Goal: Task Accomplishment & Management: Use online tool/utility

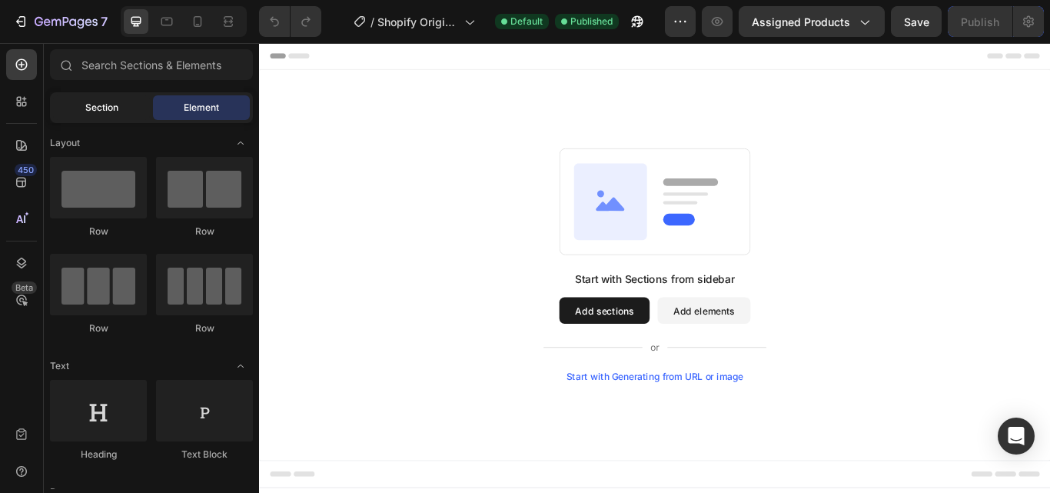
click at [95, 101] on span "Section" at bounding box center [101, 108] width 33 height 14
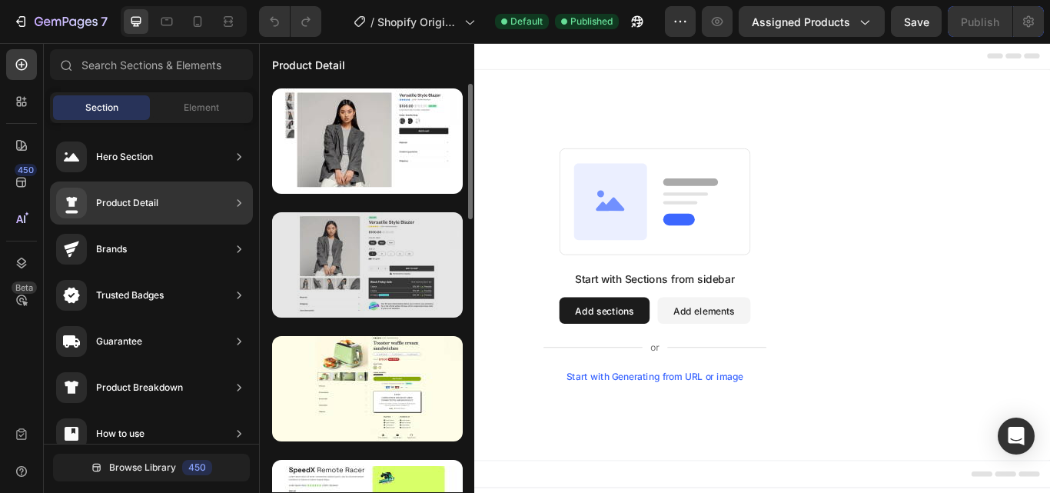
click at [386, 265] on div at bounding box center [367, 264] width 191 height 105
click at [428, 258] on div at bounding box center [367, 264] width 191 height 105
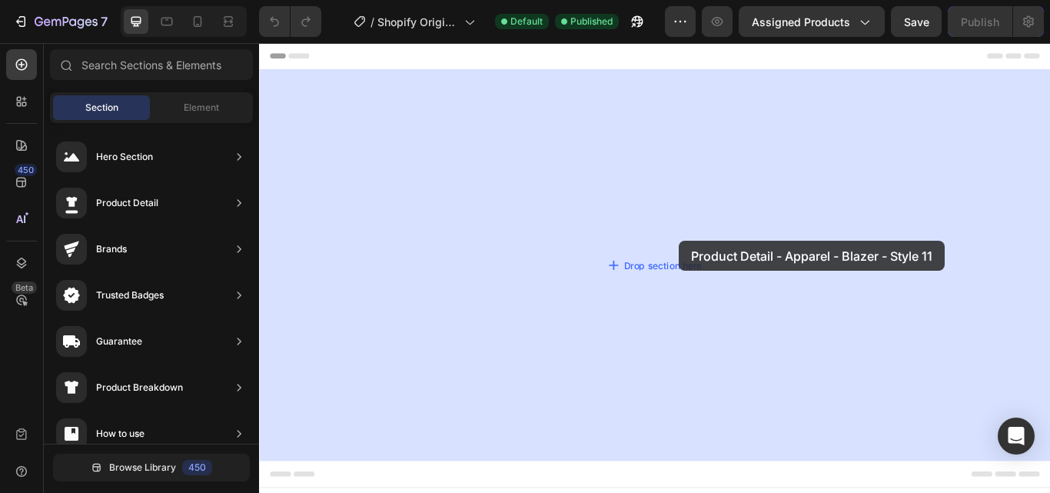
drag, startPoint x: 645, startPoint y: 312, endPoint x: 749, endPoint y: 274, distance: 110.7
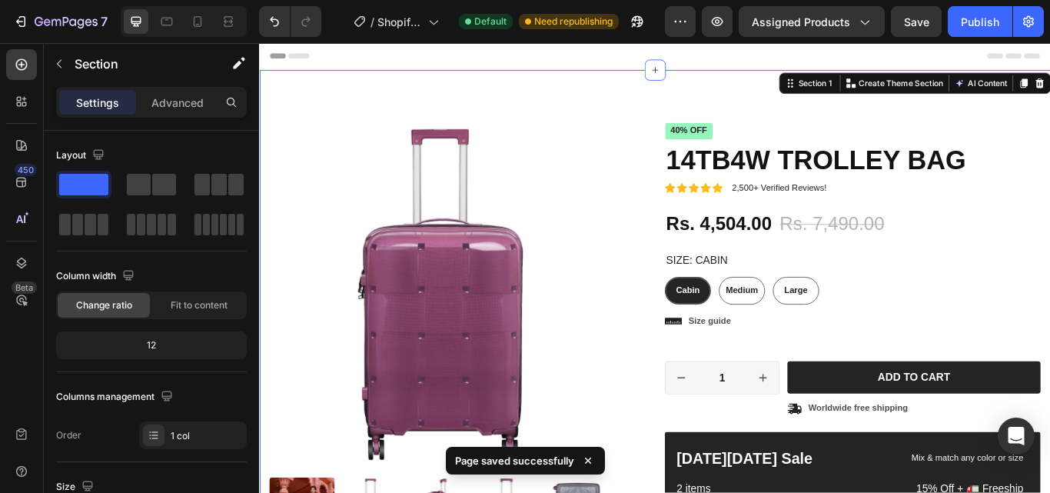
click at [85, 95] on p "Settings" at bounding box center [97, 103] width 43 height 16
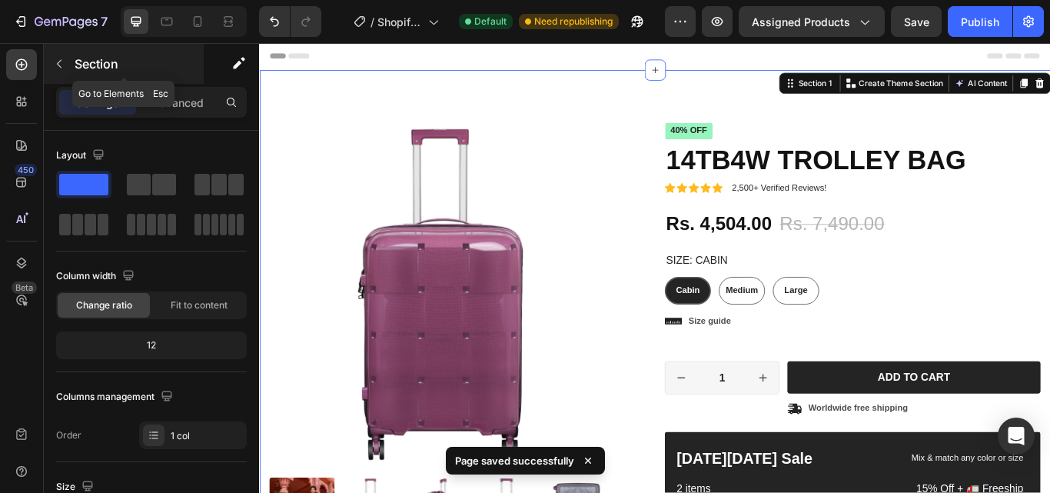
click at [58, 65] on icon "button" at bounding box center [59, 64] width 5 height 8
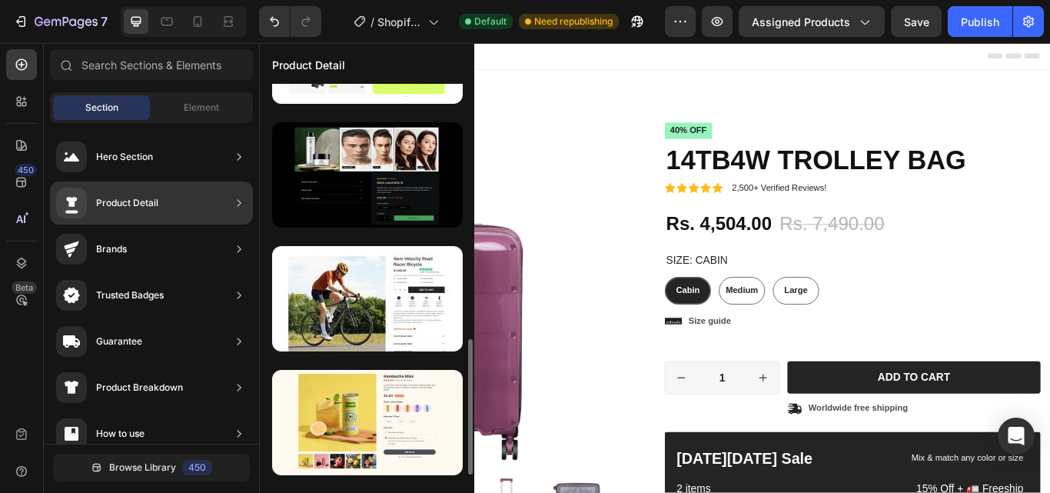
scroll to position [615, 0]
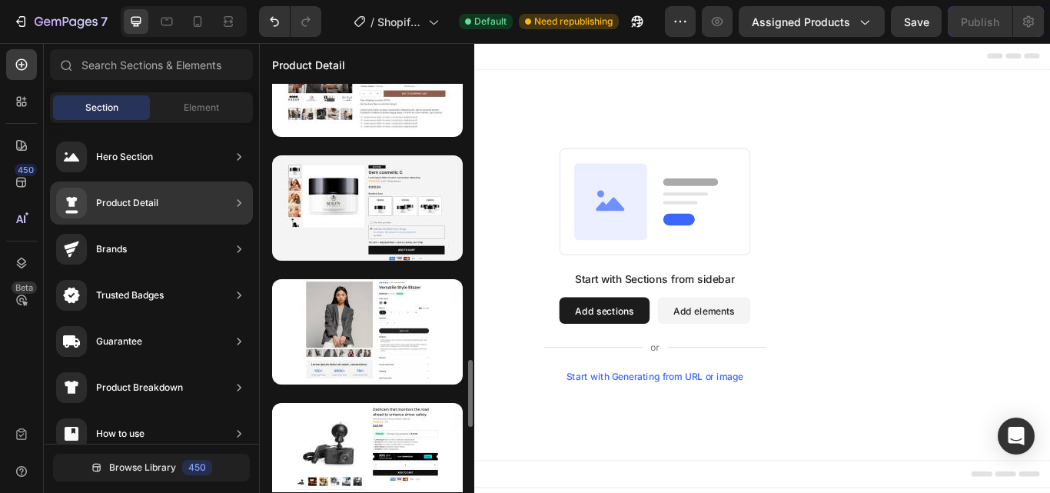
scroll to position [1743, 0]
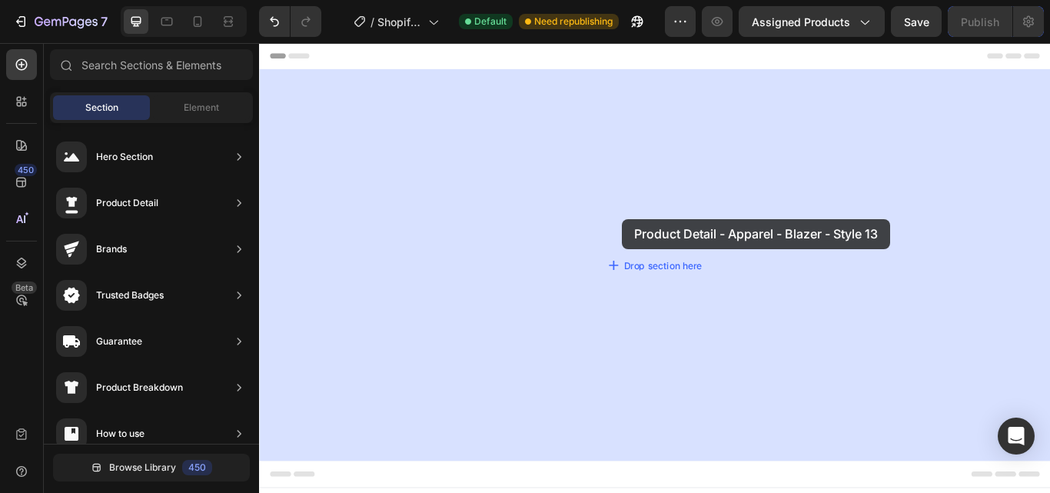
drag, startPoint x: 666, startPoint y: 314, endPoint x: 697, endPoint y: 244, distance: 77.4
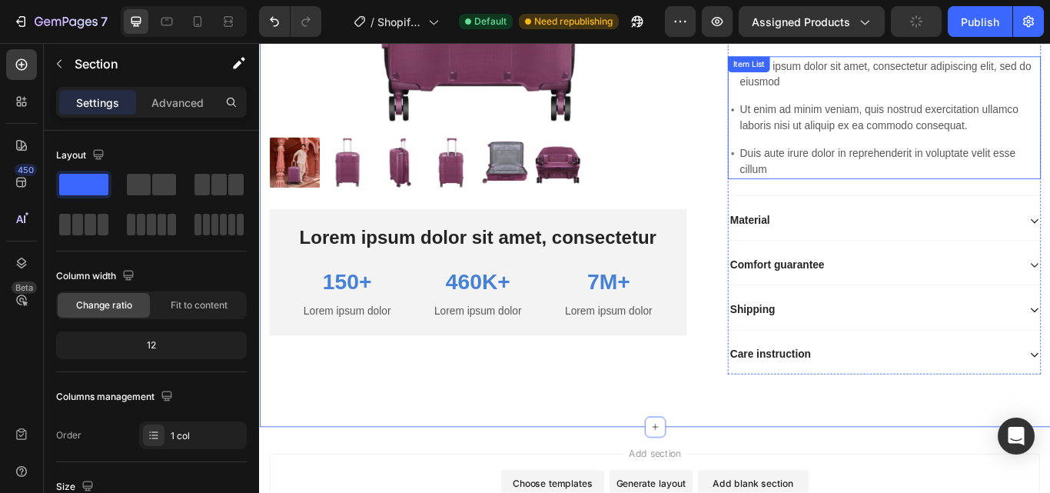
scroll to position [461, 0]
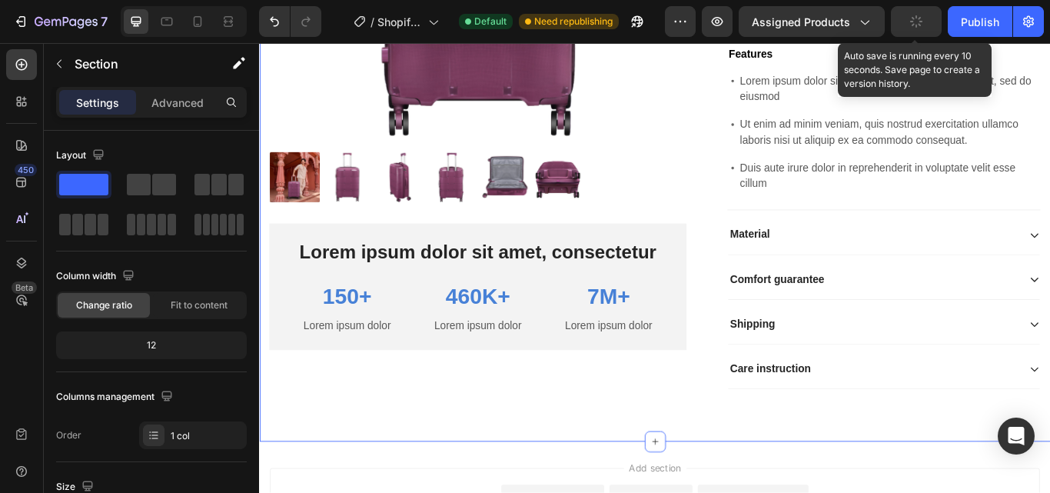
click at [924, 25] on button "button" at bounding box center [916, 21] width 51 height 31
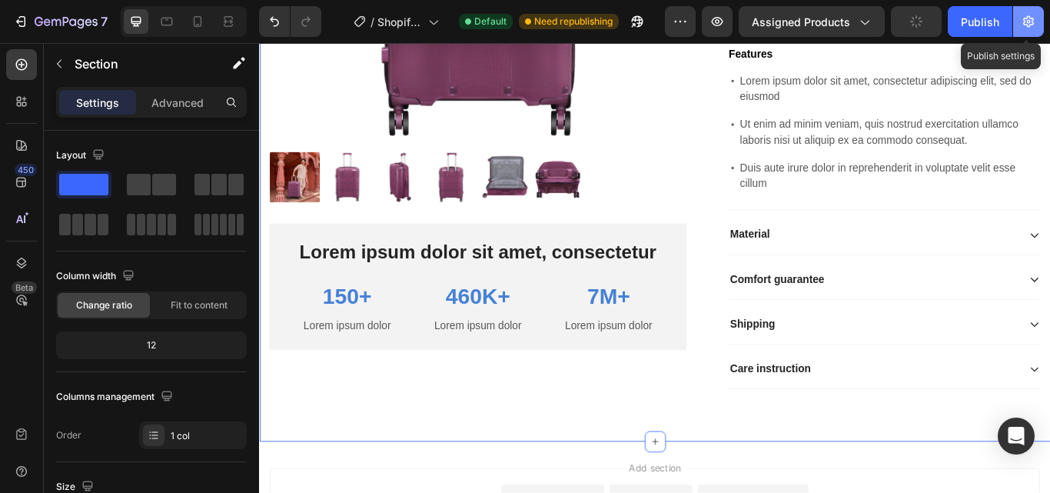
click at [1021, 21] on icon "button" at bounding box center [1028, 21] width 15 height 15
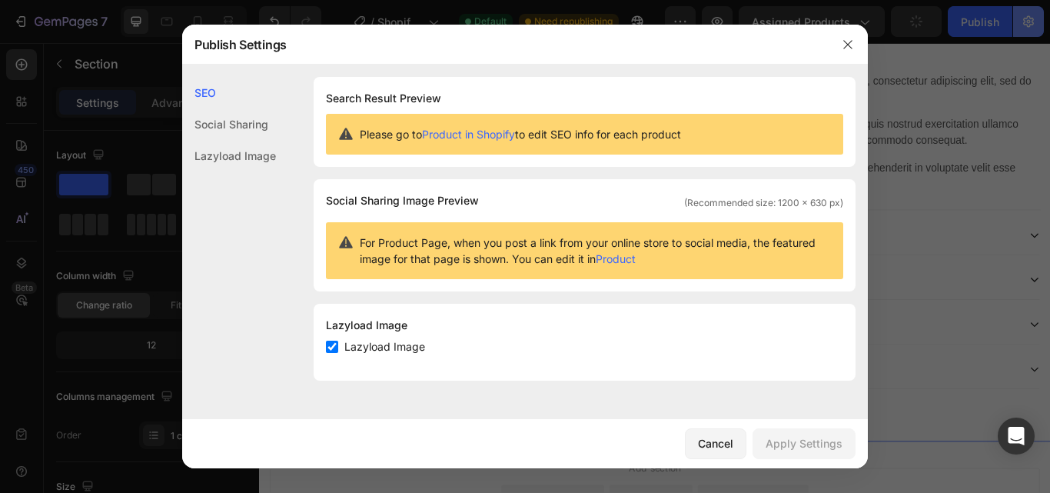
click at [1027, 16] on div at bounding box center [525, 246] width 1050 height 493
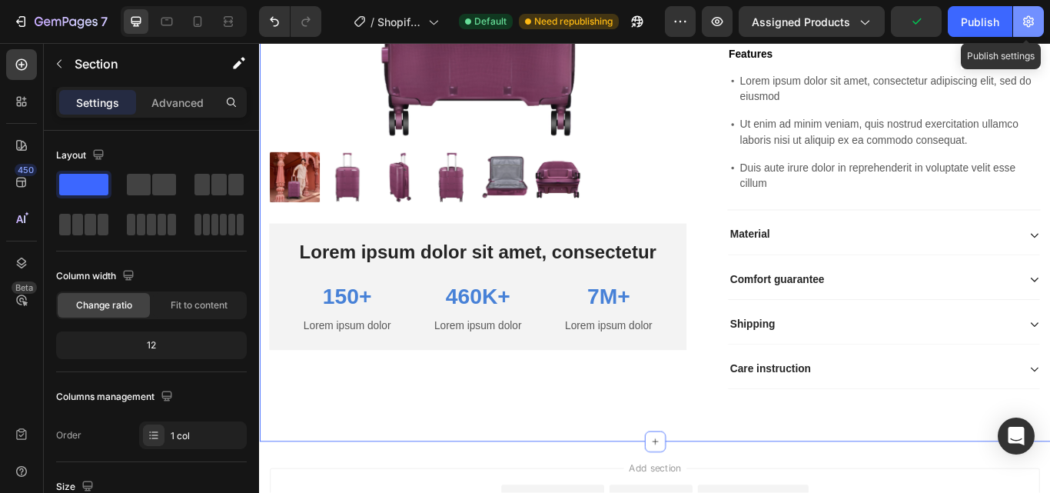
click at [1033, 16] on icon "button" at bounding box center [1028, 21] width 15 height 15
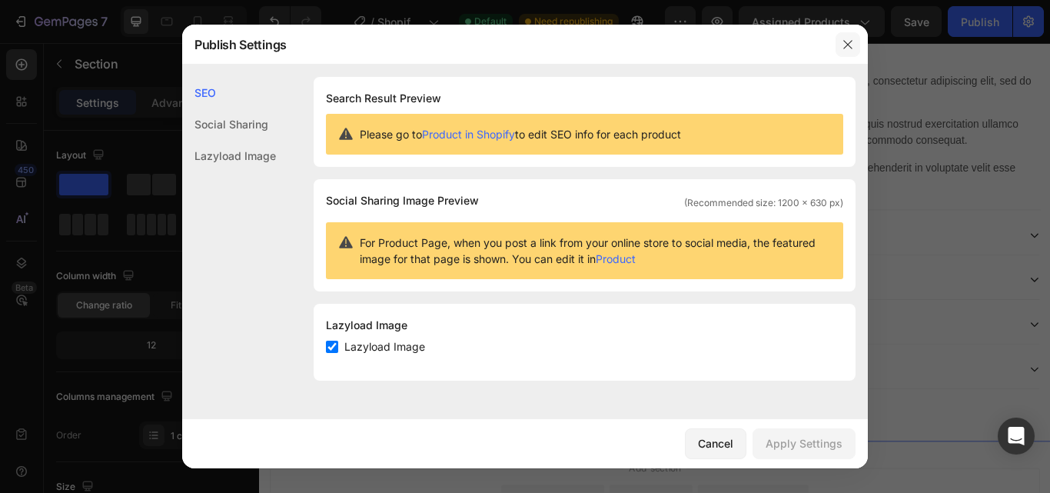
click at [850, 39] on icon "button" at bounding box center [848, 44] width 12 height 12
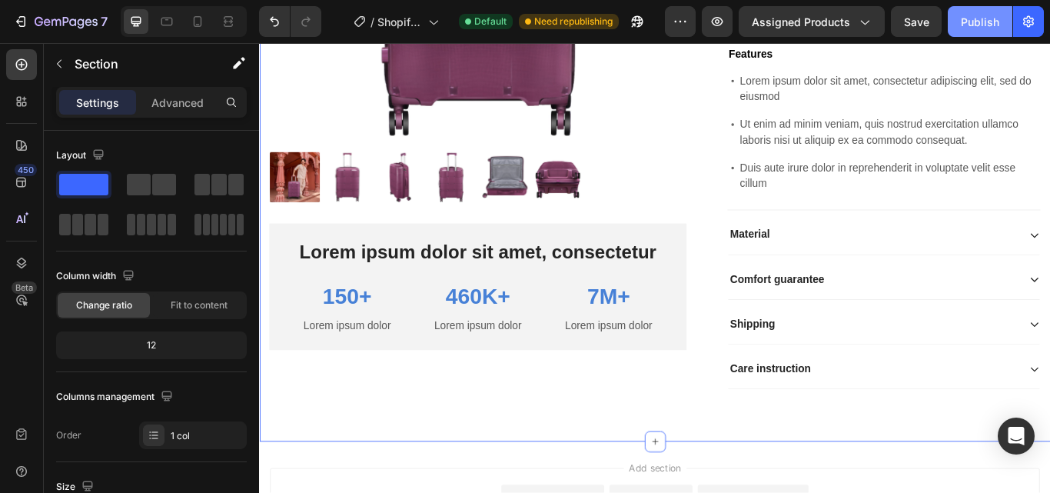
click at [978, 10] on button "Publish" at bounding box center [980, 21] width 65 height 31
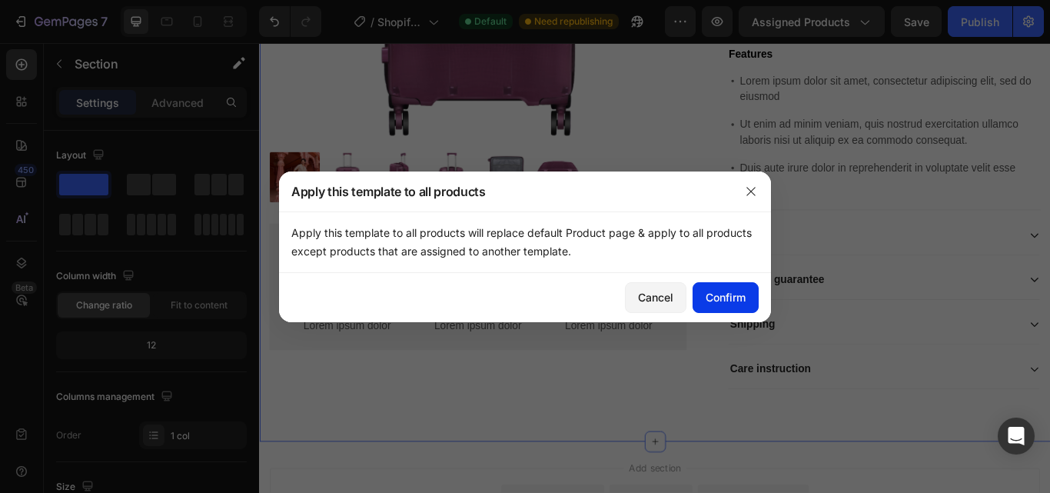
click at [725, 301] on div "Confirm" at bounding box center [726, 297] width 40 height 16
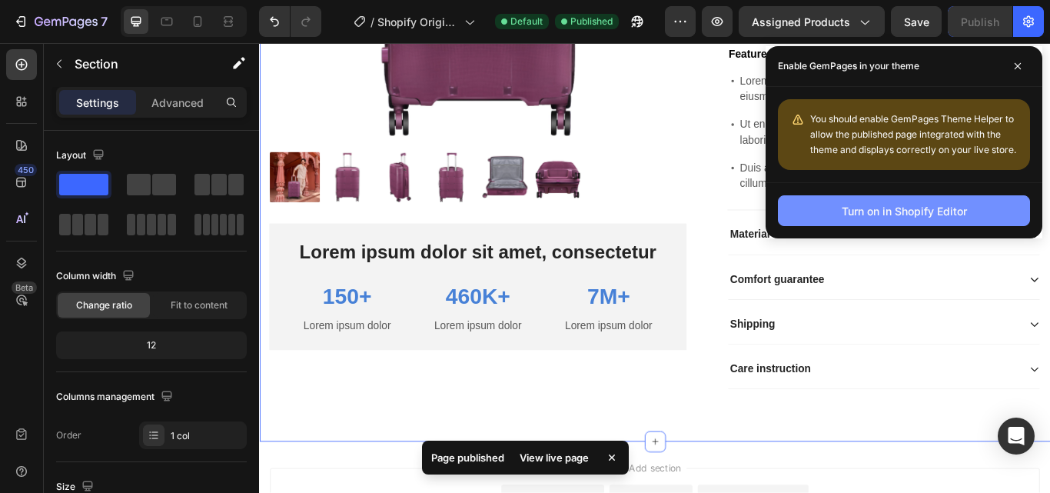
click at [968, 211] on button "Turn on in Shopify Editor" at bounding box center [904, 210] width 252 height 31
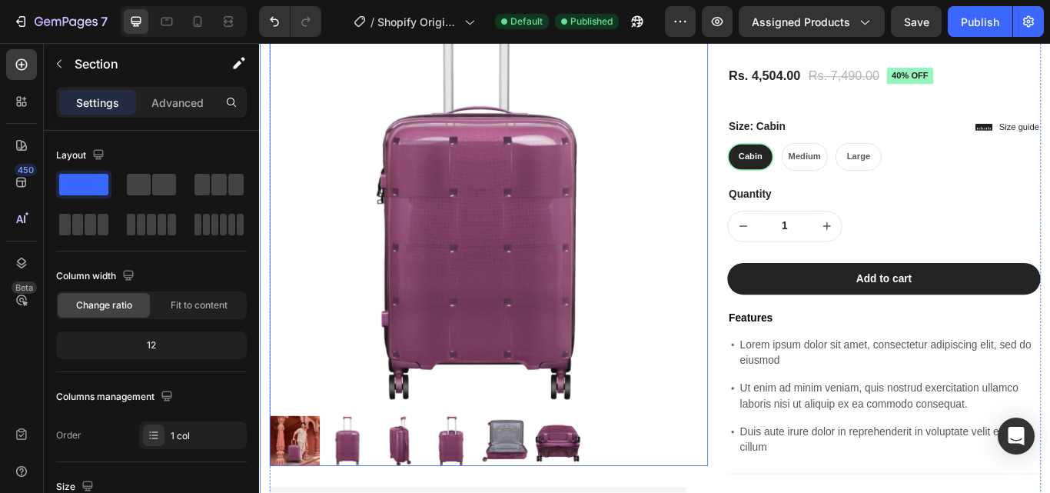
scroll to position [0, 0]
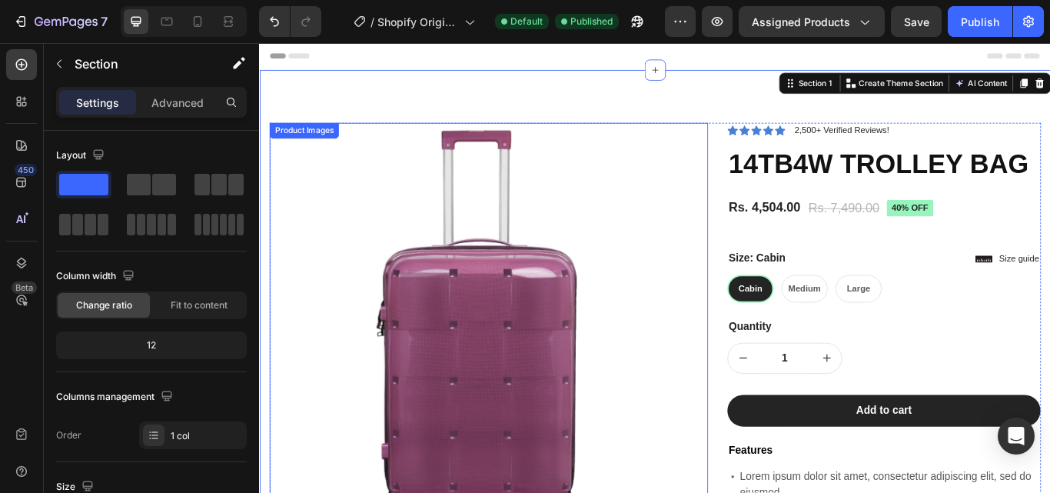
click at [502, 354] on img at bounding box center [514, 379] width 487 height 487
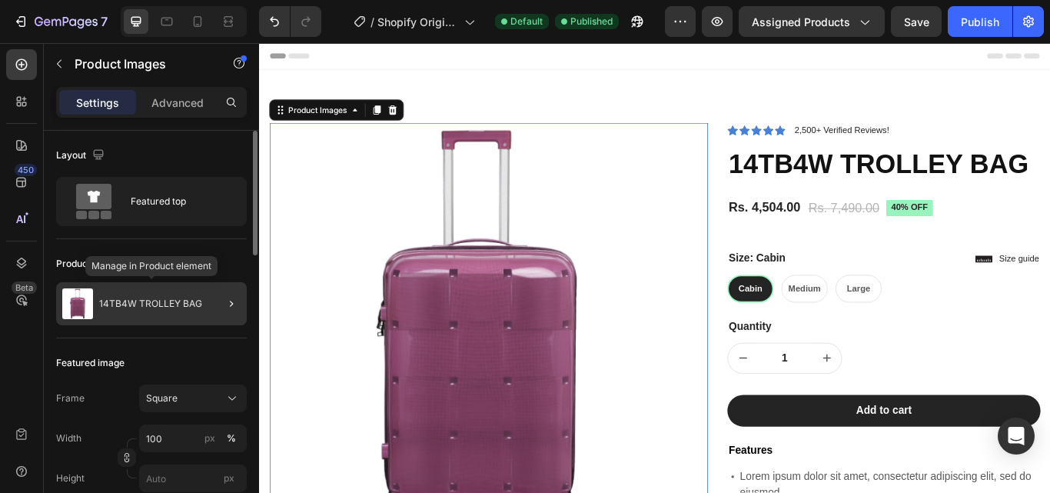
click at [143, 290] on div "14TB4W TROLLEY BAG" at bounding box center [151, 303] width 191 height 43
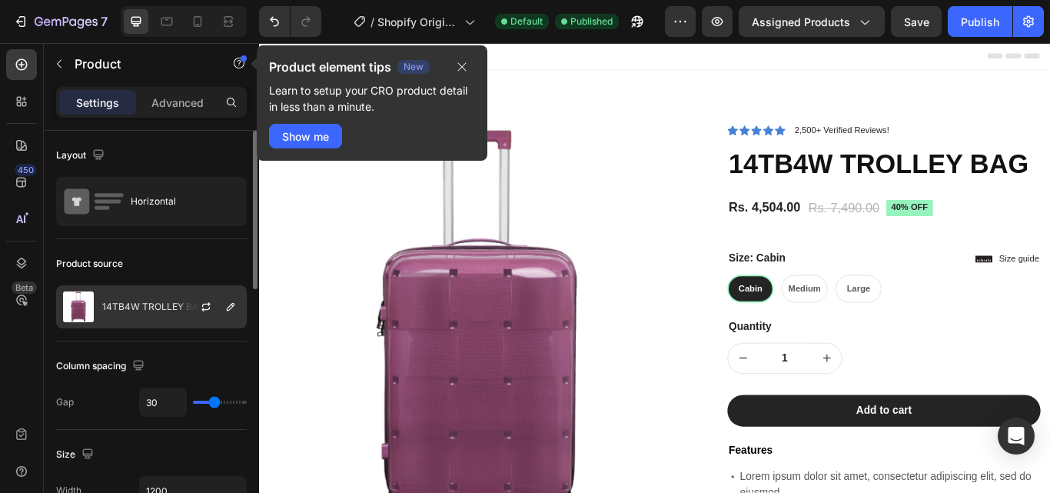
click at [213, 316] on div at bounding box center [212, 307] width 68 height 42
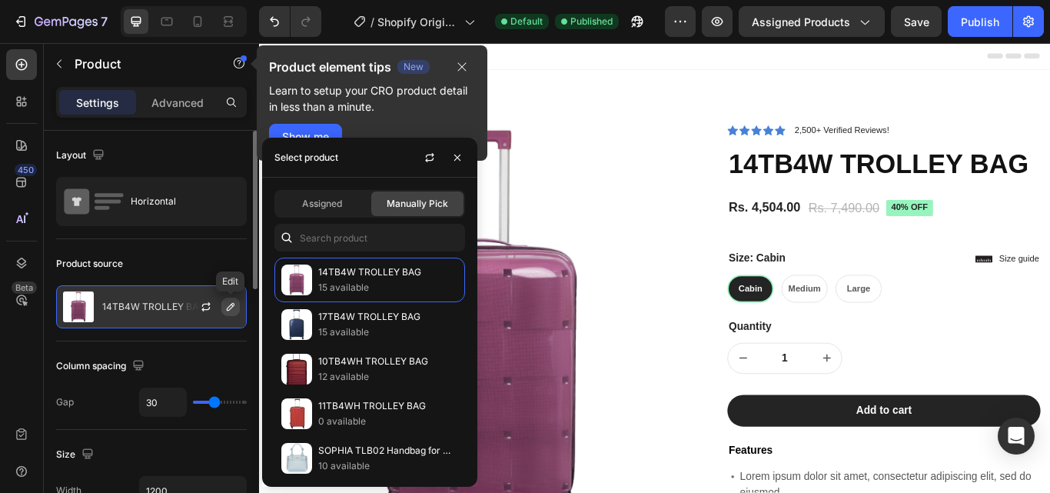
click at [228, 301] on icon "button" at bounding box center [231, 307] width 12 height 12
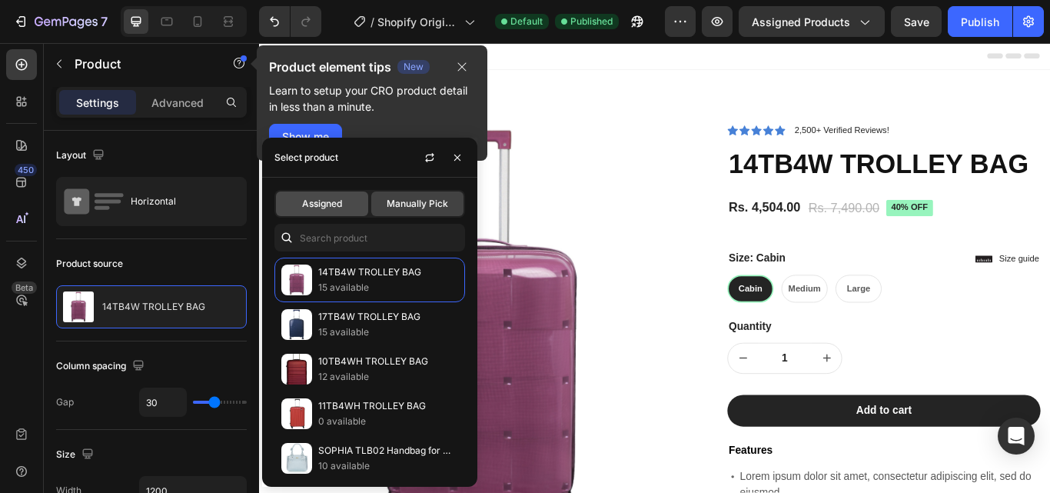
click at [305, 199] on span "Assigned" at bounding box center [322, 204] width 40 height 14
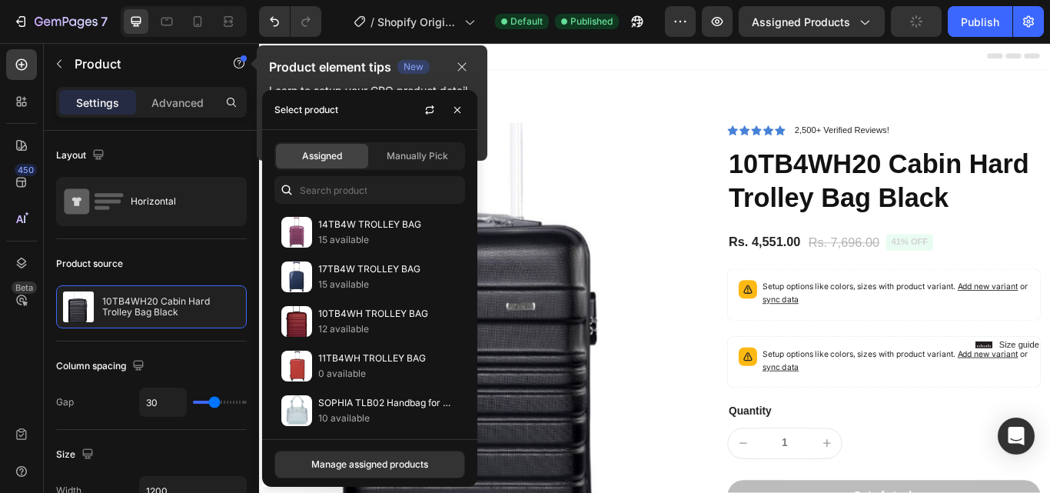
click at [311, 103] on div "Select product" at bounding box center [307, 110] width 64 height 14
click at [464, 64] on icon "button" at bounding box center [462, 67] width 12 height 12
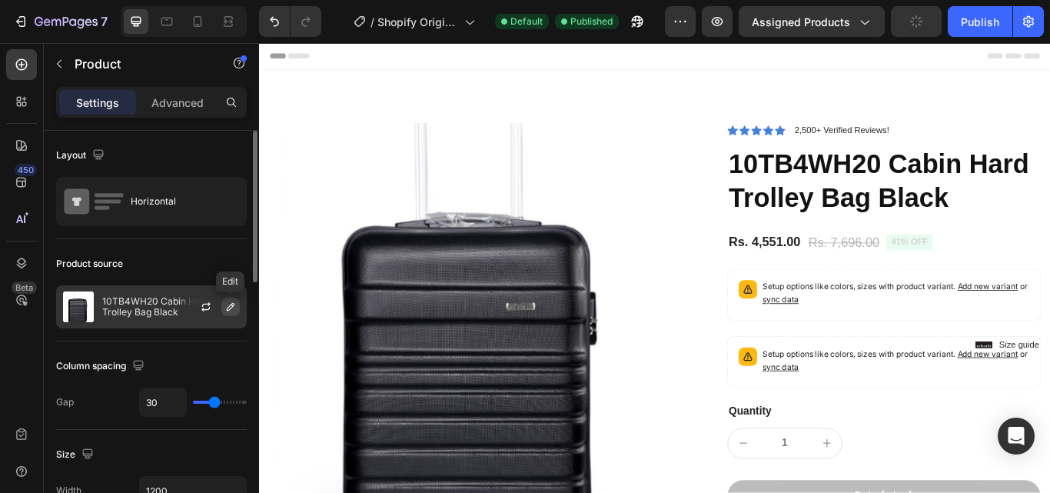
click at [236, 314] on button "button" at bounding box center [230, 307] width 18 height 18
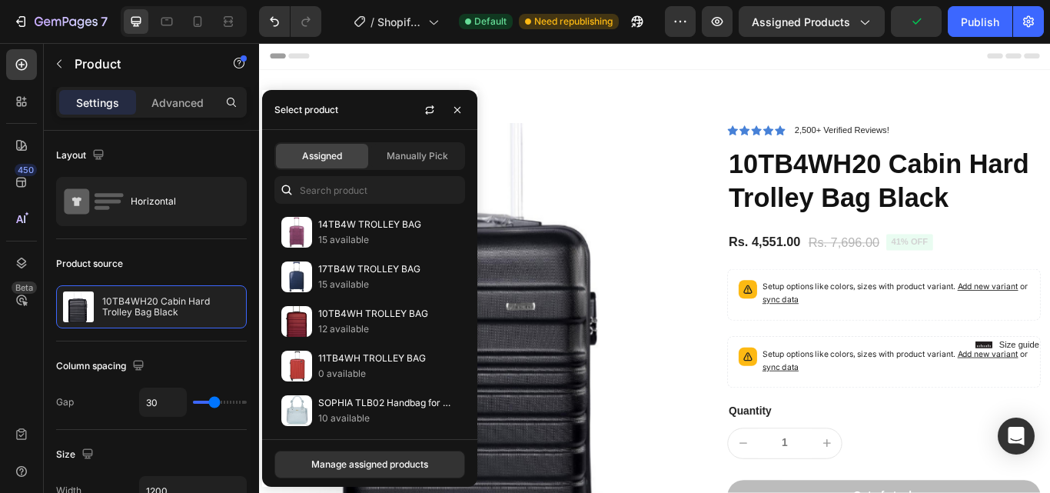
click at [434, 139] on div "Assigned Manually Pick 14TB4W TROLLEY BAG 15 available 17TB4W TROLLEY BAG 15 av…" at bounding box center [369, 284] width 215 height 309
click at [444, 148] on div "Manually Pick" at bounding box center [417, 156] width 92 height 25
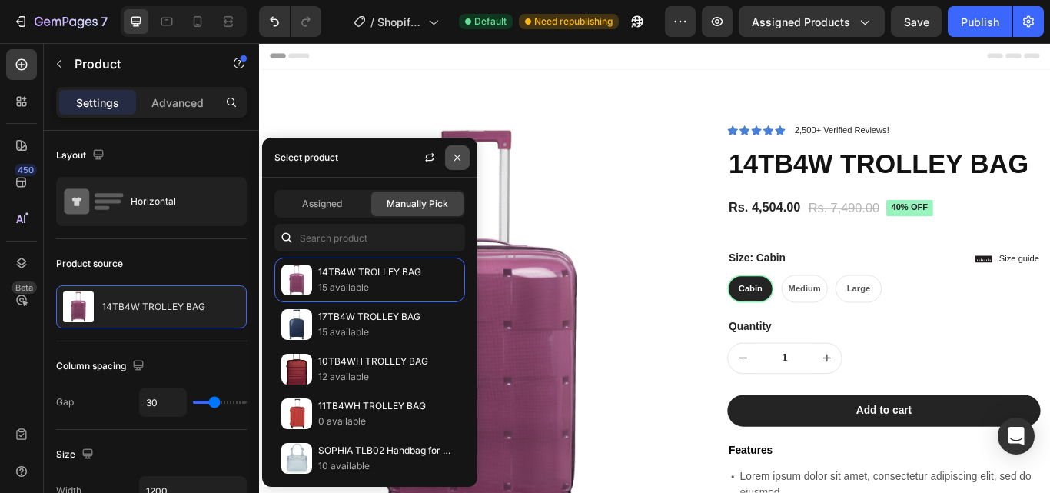
click at [460, 154] on icon "button" at bounding box center [457, 157] width 12 height 12
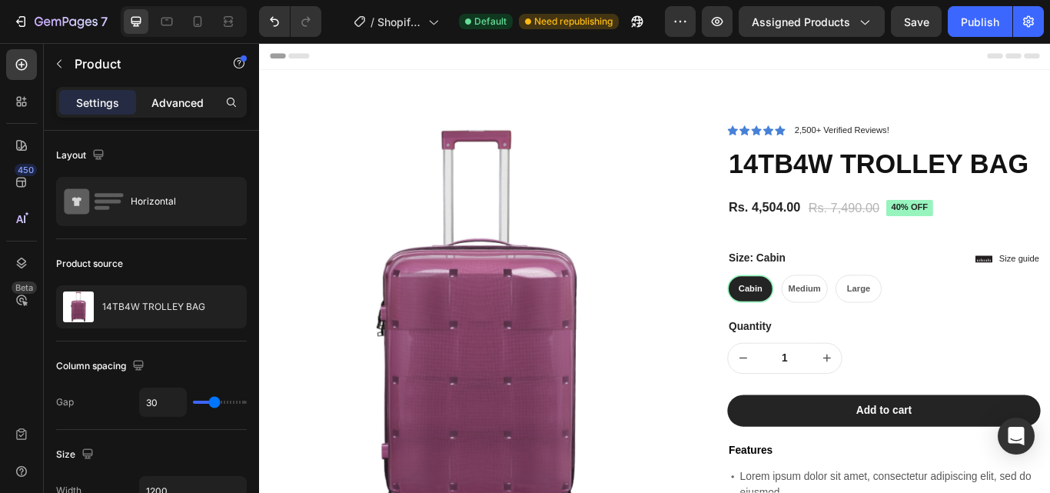
click at [168, 99] on p "Advanced" at bounding box center [177, 103] width 52 height 16
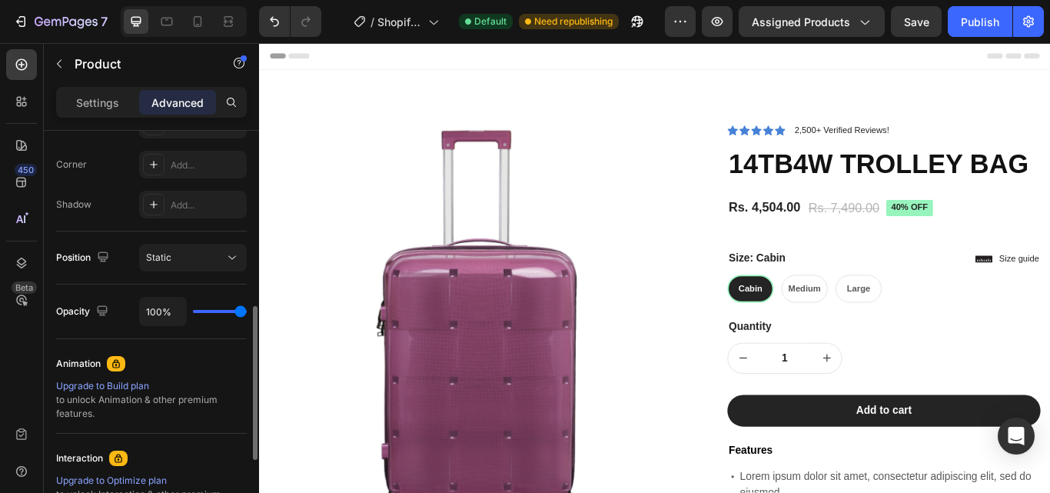
scroll to position [661, 0]
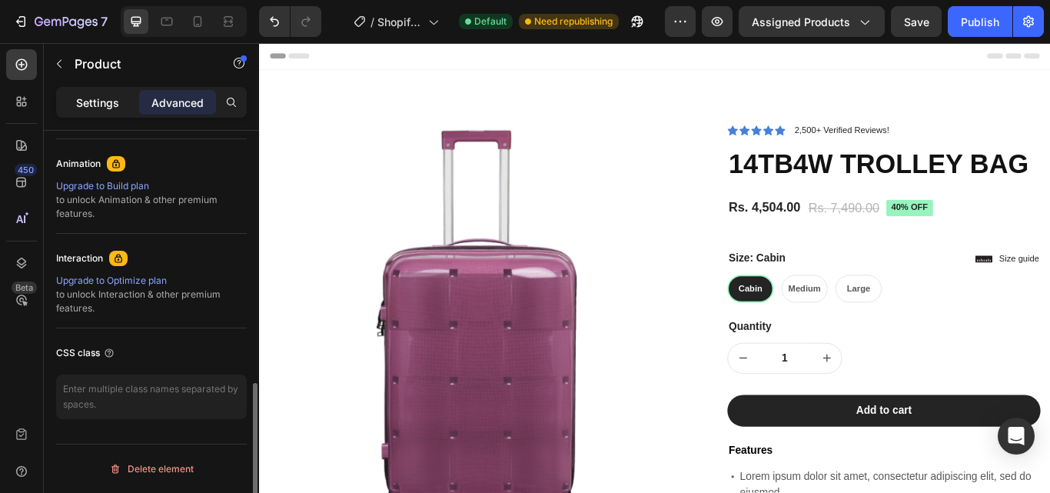
click at [99, 95] on p "Settings" at bounding box center [97, 103] width 43 height 16
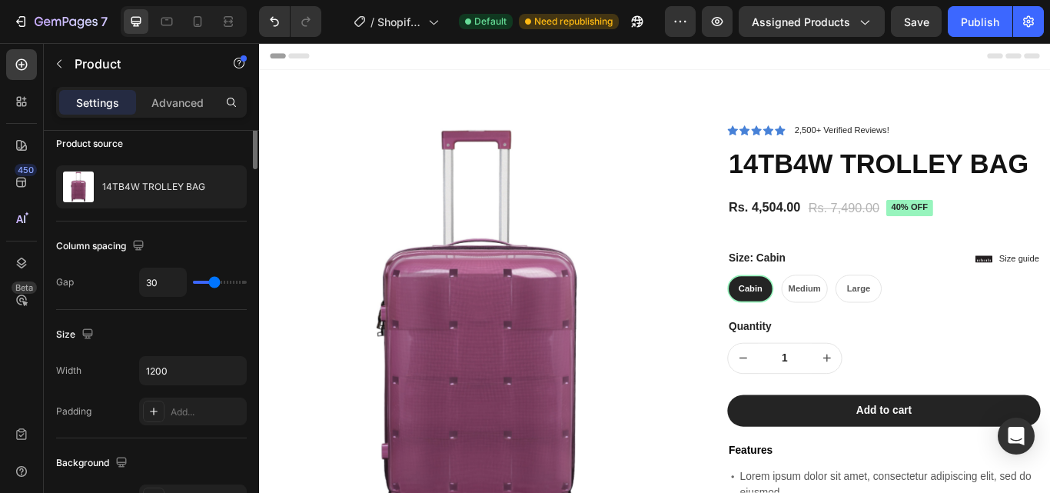
scroll to position [0, 0]
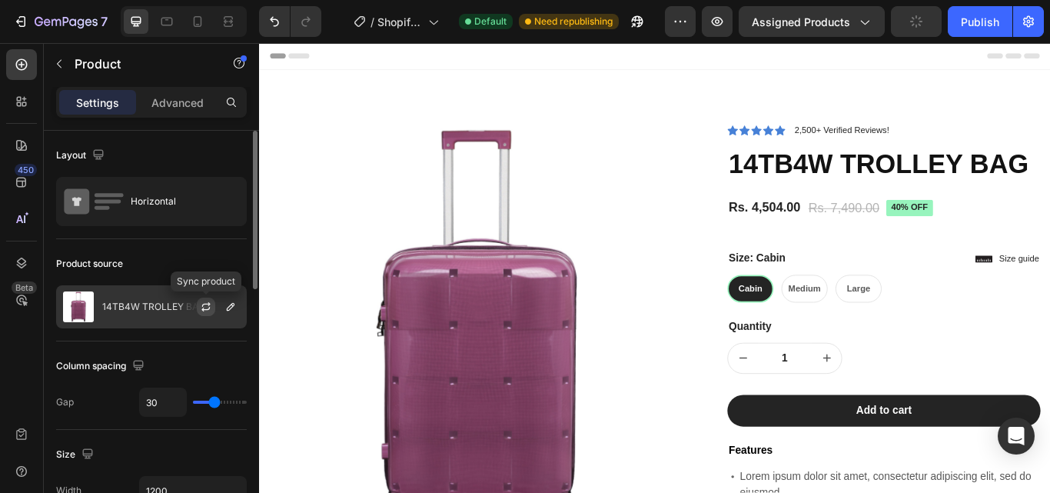
click at [206, 304] on icon "button" at bounding box center [206, 304] width 8 height 5
click at [203, 305] on icon "button" at bounding box center [206, 304] width 8 height 5
click at [986, 16] on div "Publish" at bounding box center [980, 22] width 38 height 16
